Goal: Task Accomplishment & Management: Manage account settings

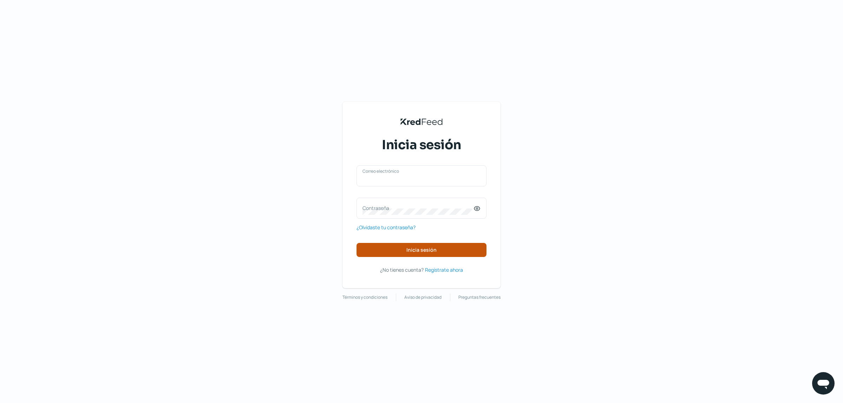
type input "[EMAIL_ADDRESS][DOMAIN_NAME]"
click at [398, 250] on button "Inicia sesión" at bounding box center [421, 250] width 130 height 14
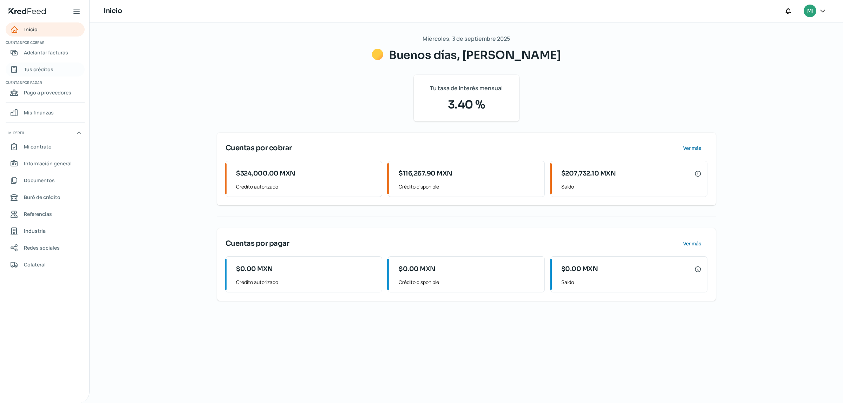
click at [46, 74] on span "Tus créditos" at bounding box center [38, 69] width 29 height 9
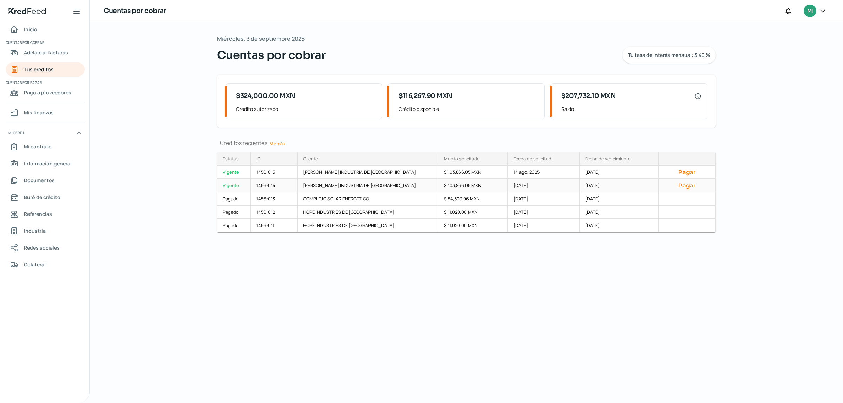
click at [682, 187] on button "Pagar" at bounding box center [686, 185] width 45 height 7
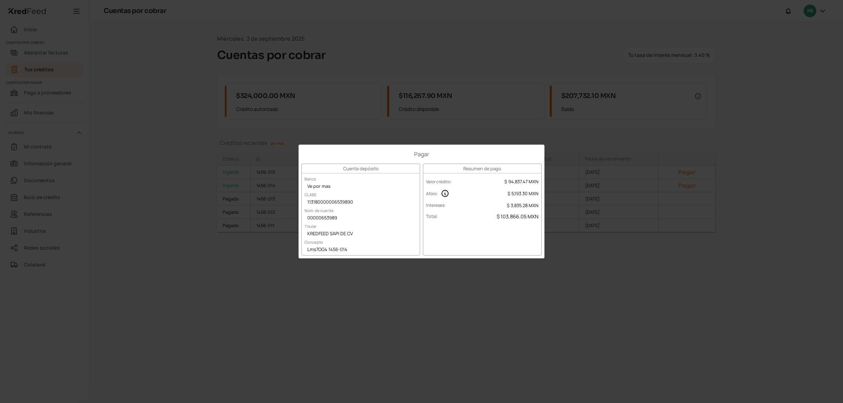
click at [538, 296] on div "Pagar Cuenta depósito Banco Ve por mas CLABE 113180000006539890 Núm. de cuenta …" at bounding box center [421, 201] width 843 height 403
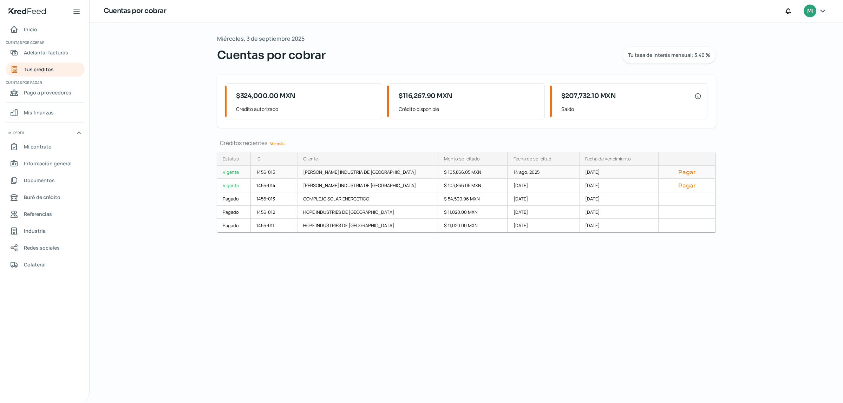
click at [680, 172] on button "Pagar" at bounding box center [686, 172] width 45 height 7
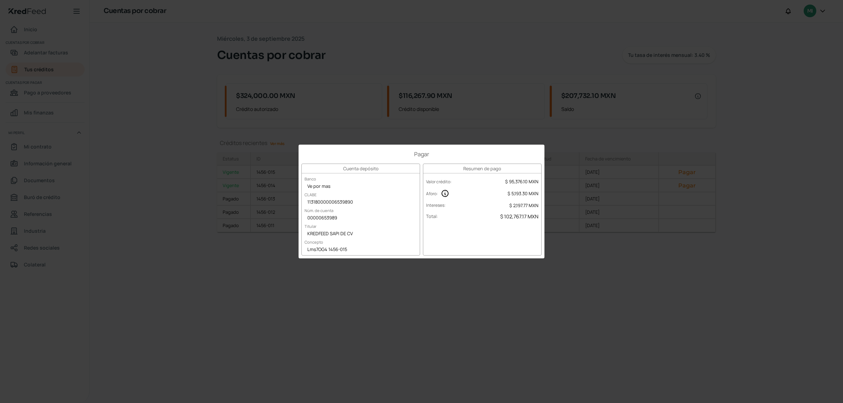
click at [558, 296] on div "Pagar Cuenta depósito Banco Ve por mas CLABE 113180000006539890 Núm. de cuenta …" at bounding box center [421, 201] width 843 height 403
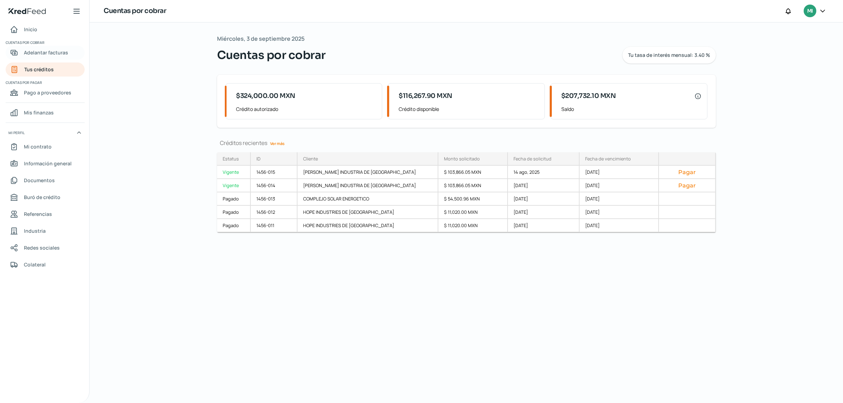
click at [53, 57] on span "Adelantar facturas" at bounding box center [46, 52] width 44 height 9
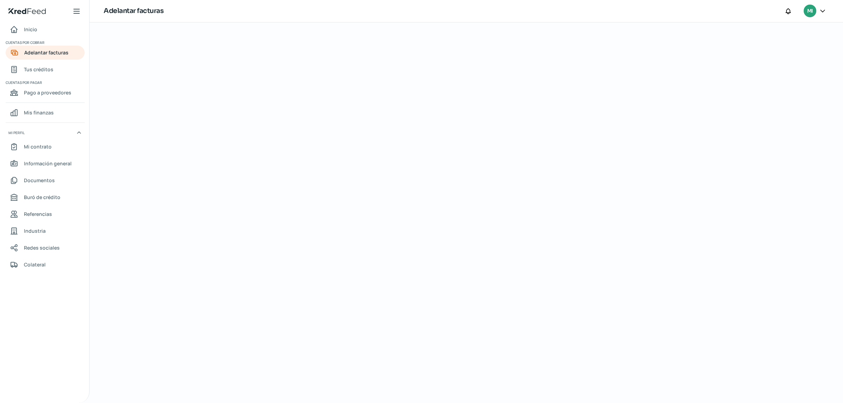
drag, startPoint x: 842, startPoint y: 70, endPoint x: 841, endPoint y: 52, distance: 17.6
click at [842, 57] on div at bounding box center [466, 212] width 753 height 381
click at [39, 30] on link "Inicio" at bounding box center [45, 29] width 79 height 14
click at [49, 50] on span "Adelantar facturas" at bounding box center [46, 52] width 44 height 9
click at [36, 34] on span "Inicio" at bounding box center [30, 29] width 13 height 9
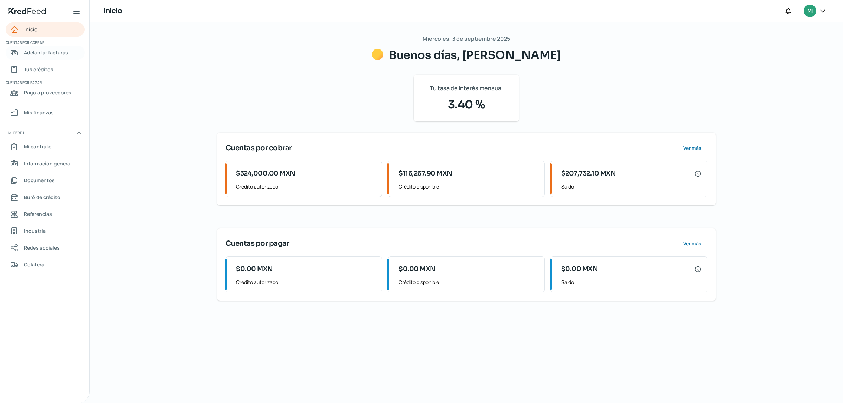
click at [36, 55] on span "Adelantar facturas" at bounding box center [46, 52] width 44 height 9
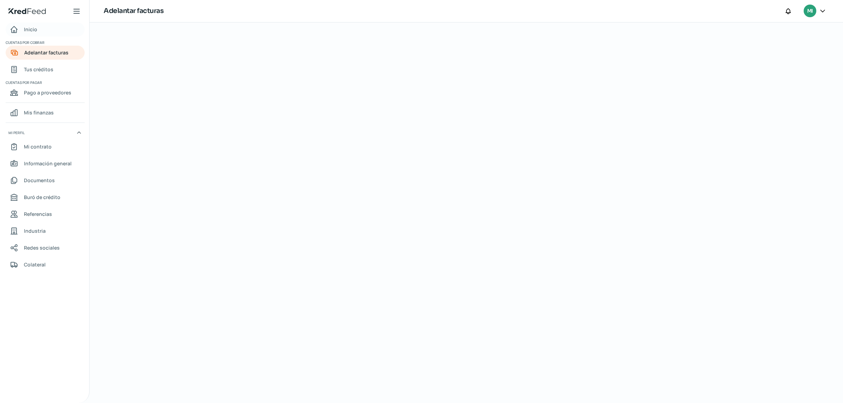
click at [45, 29] on link "Inicio" at bounding box center [45, 29] width 79 height 14
click at [42, 95] on span "Pago a proveedores" at bounding box center [47, 92] width 47 height 9
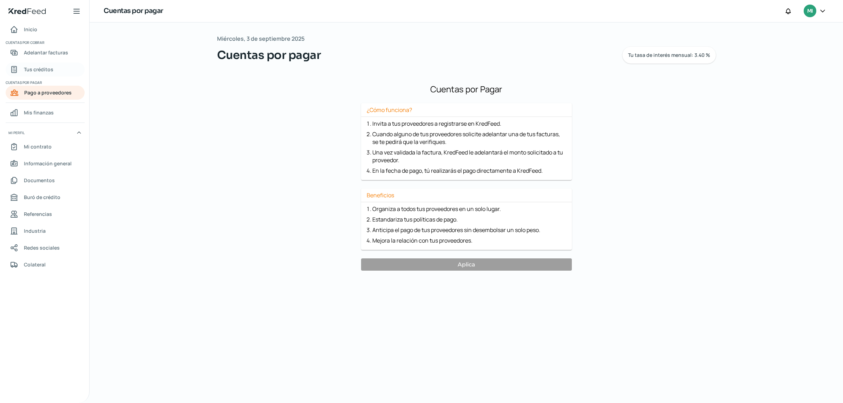
click at [50, 66] on span "Tus créditos" at bounding box center [38, 69] width 29 height 9
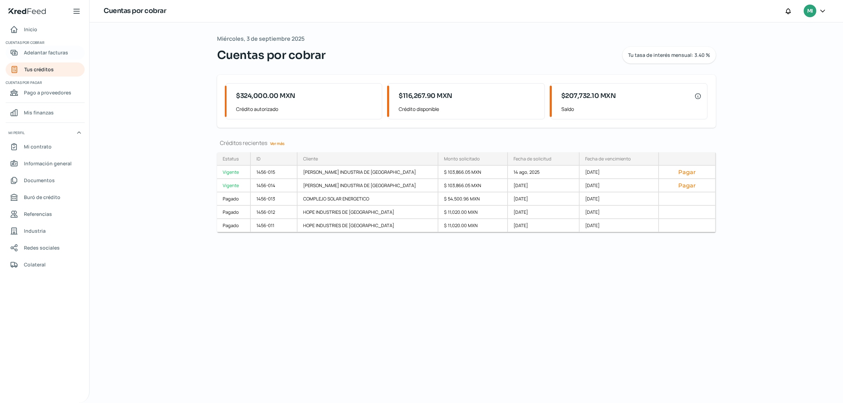
click at [47, 55] on span "Adelantar facturas" at bounding box center [46, 52] width 44 height 9
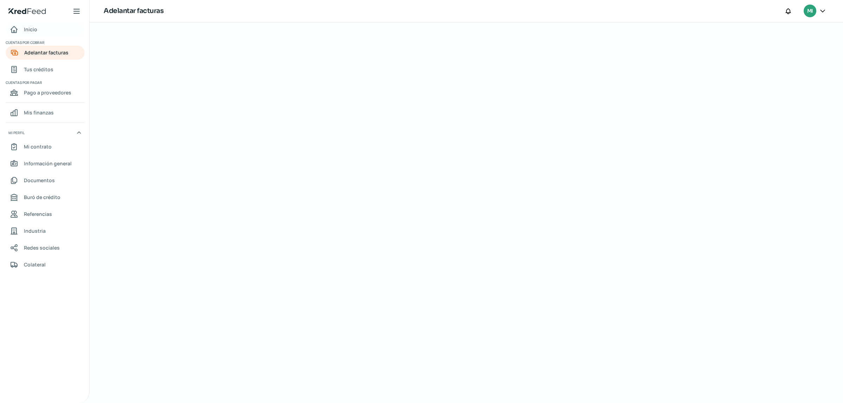
click at [33, 28] on span "Inicio" at bounding box center [30, 29] width 13 height 9
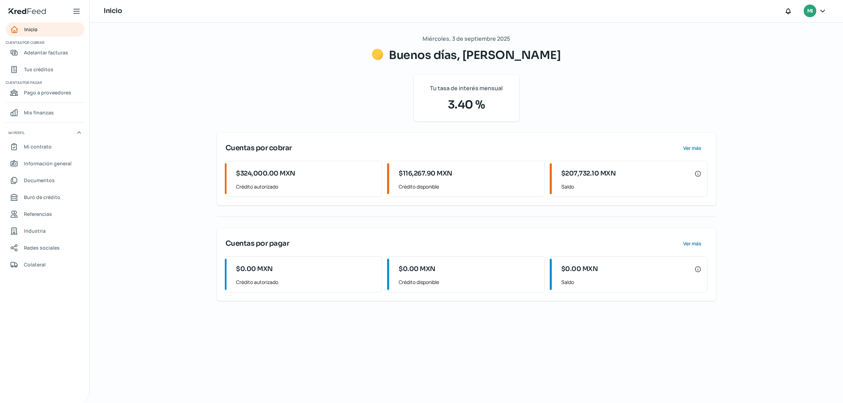
click at [144, 34] on div "[DATE] Buenos días, [PERSON_NAME] Tu tasa de interés mensual 3.40 % Cuentas por…" at bounding box center [466, 212] width 753 height 381
click at [47, 58] on link "Adelantar facturas" at bounding box center [45, 53] width 79 height 14
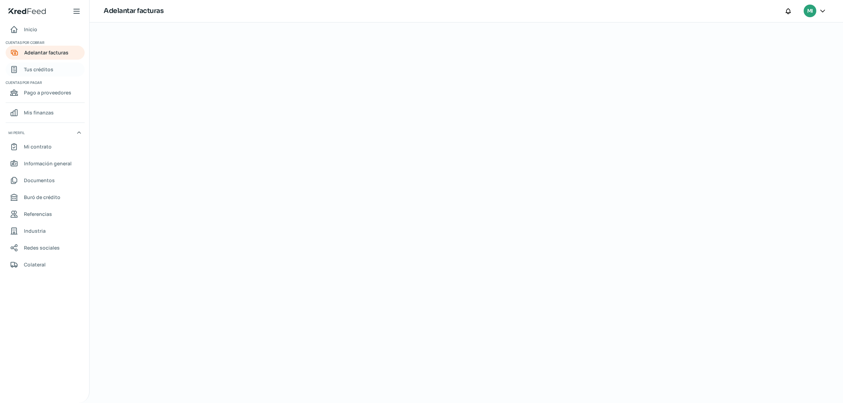
click at [44, 67] on span "Tus créditos" at bounding box center [38, 69] width 29 height 9
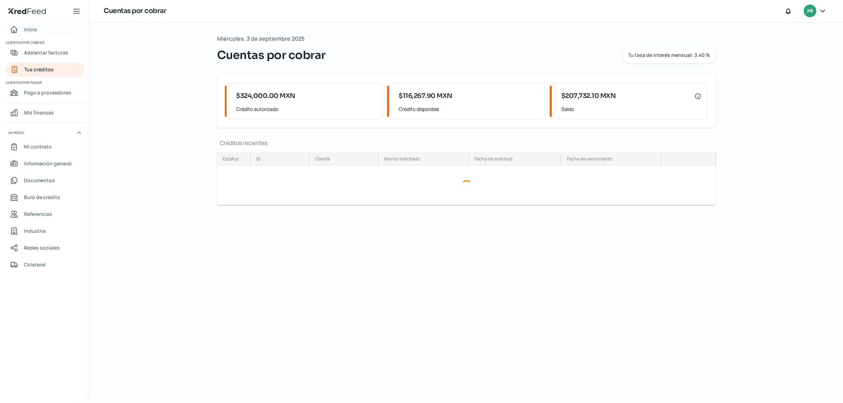
click at [50, 29] on link "Inicio" at bounding box center [45, 29] width 79 height 14
